Goal: Subscribe to service/newsletter

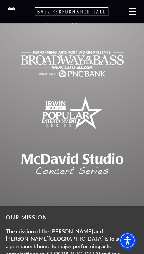
scroll to position [3871, 0]
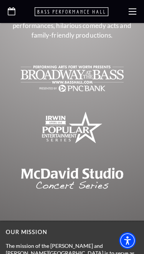
click at [132, 14] on use at bounding box center [133, 11] width 8 height 6
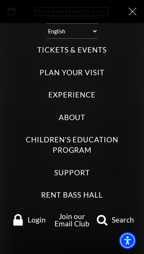
scroll to position [3847, 0]
click at [76, 218] on link "Join our Email Club" at bounding box center [72, 220] width 35 height 16
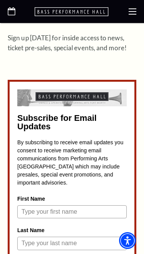
click at [109, 205] on input "First Name" at bounding box center [71, 211] width 109 height 13
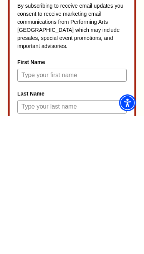
scroll to position [288, 0]
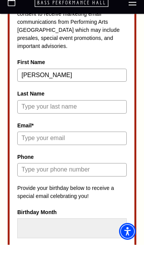
type input "Matthew"
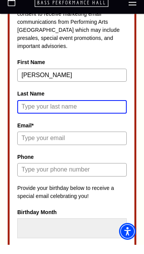
click at [112, 109] on input "Last Name" at bounding box center [71, 115] width 109 height 13
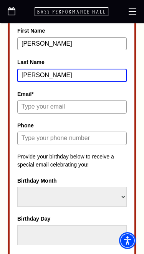
type input "Brannon"
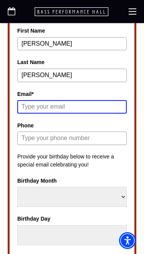
click at [112, 100] on input "Email*" at bounding box center [71, 106] width 109 height 13
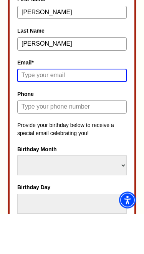
scroll to position [359, 0]
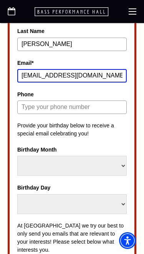
type input "whoops-gimlets.2a@icloud.com"
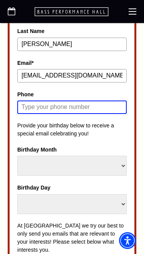
click at [104, 101] on input "Phone" at bounding box center [71, 107] width 109 height 13
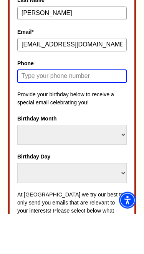
scroll to position [391, 0]
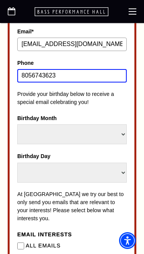
type input "8056743623"
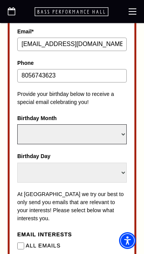
click at [124, 130] on select "Select Month January February March April May June July August September Octobe…" at bounding box center [71, 134] width 109 height 20
select select "January"
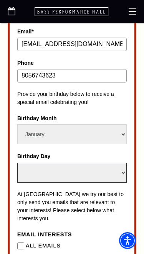
click at [122, 163] on select "Select Day 1 2 3 4 5 6 7 8 9 10 11 12 13 14 15 16 17 18 19 20 21 22 23 24 25 26…" at bounding box center [71, 173] width 109 height 20
select select "23"
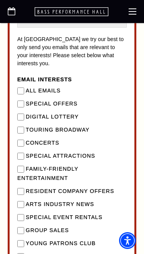
scroll to position [545, 0]
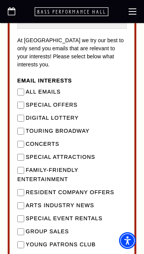
click at [23, 128] on Broadway"] "Touring Broadway" at bounding box center [20, 131] width 7 height 7
checkbox Broadway"] "true"
click at [21, 141] on input "Concerts" at bounding box center [20, 144] width 7 height 7
checkbox input "true"
click at [21, 154] on Attractions"] "Special Attractions" at bounding box center [20, 157] width 7 height 7
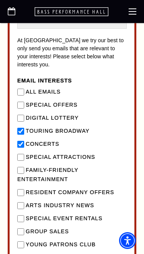
checkbox Attractions"] "true"
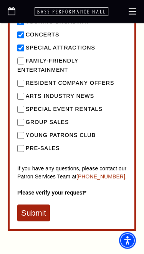
scroll to position [658, 0]
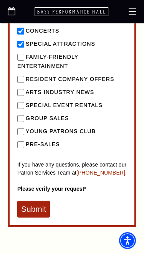
click at [35, 201] on button "Submit" at bounding box center [33, 209] width 33 height 17
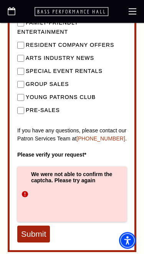
scroll to position [700, 0]
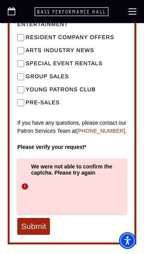
click at [40, 218] on button "Submit" at bounding box center [33, 226] width 33 height 17
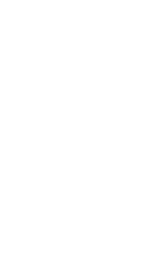
scroll to position [0, 0]
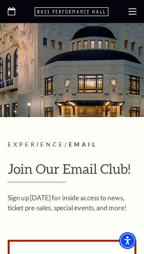
click at [141, 13] on div at bounding box center [72, 11] width 144 height 23
click at [136, 14] on use at bounding box center [133, 11] width 8 height 6
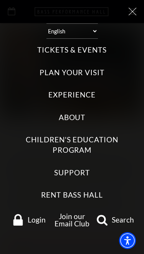
click at [115, 54] on div "Tickets & Events Now On Sale Broadway At The Bass presented by PNC Bank Irwin S…" at bounding box center [72, 136] width 129 height 195
click at [96, 50] on label "Tickets & Events" at bounding box center [71, 50] width 69 height 10
click at [0, 0] on Events "Tickets & Events" at bounding box center [0, 0] width 0 height 0
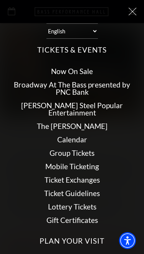
click at [99, 51] on label "Tickets & Events" at bounding box center [71, 50] width 69 height 10
click at [0, 0] on Events "Tickets & Events" at bounding box center [0, 0] width 0 height 0
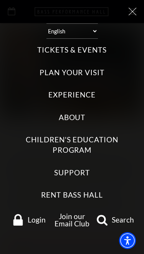
click at [97, 47] on label "Tickets & Events" at bounding box center [71, 50] width 69 height 10
click at [0, 0] on Events "Tickets & Events" at bounding box center [0, 0] width 0 height 0
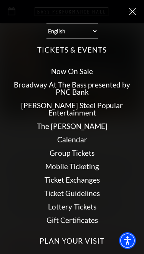
click at [132, 11] on use at bounding box center [133, 12] width 8 height 8
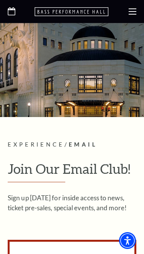
click at [135, 12] on use at bounding box center [133, 11] width 8 height 6
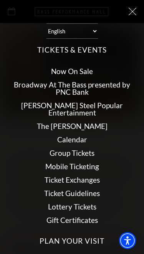
click at [133, 14] on icon at bounding box center [133, 12] width 8 height 8
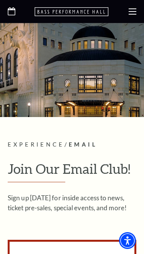
click at [88, 15] on icon "Open this option" at bounding box center [72, 11] width 75 height 9
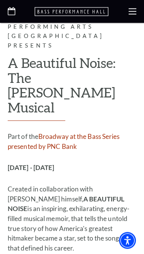
scroll to position [1648, 0]
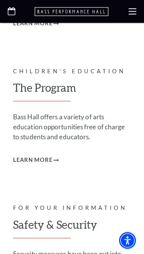
scroll to position [3058, 0]
